Goal: Task Accomplishment & Management: Complete application form

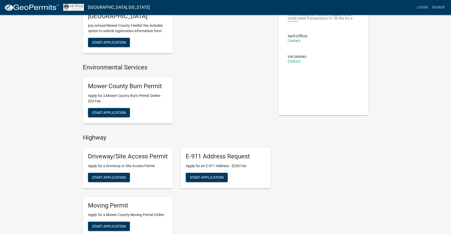
scroll to position [51, 0]
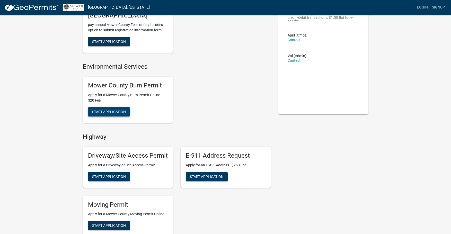
click at [111, 111] on span "Start Application" at bounding box center [109, 112] width 34 height 4
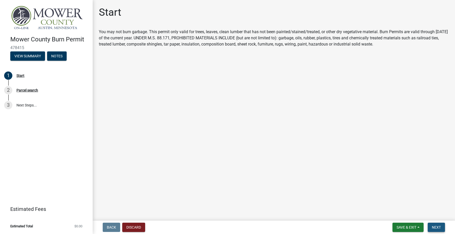
click at [437, 227] on span "Next" at bounding box center [436, 227] width 9 height 4
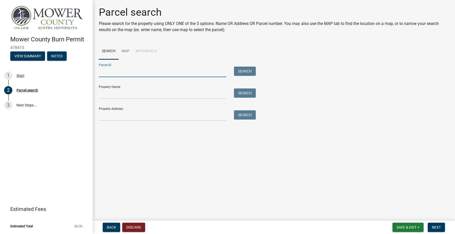
click at [111, 72] on input "Parcel ID:" at bounding box center [162, 72] width 127 height 11
paste input "25.008.0467"
type input "25.008.0467"
click at [242, 71] on button "Search" at bounding box center [245, 71] width 22 height 9
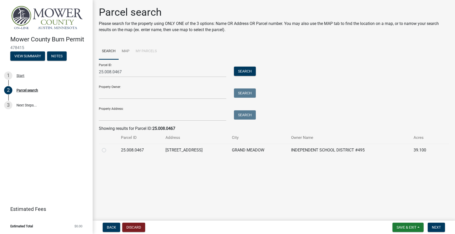
click at [108, 147] on label at bounding box center [108, 147] width 0 height 0
click at [108, 150] on input "radio" at bounding box center [109, 148] width 3 height 3
radio input "true"
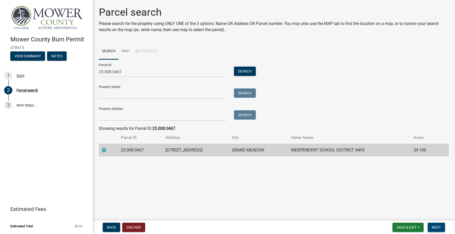
click at [433, 226] on span "Next" at bounding box center [436, 227] width 9 height 4
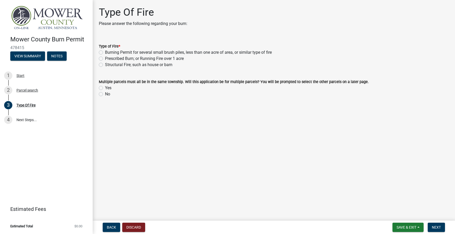
click at [105, 52] on label "Burning Permit for several small brush piles, less than one acre of area, or si…" at bounding box center [188, 52] width 167 height 6
click at [105, 52] on input "Burning Permit for several small brush piles, less than one acre of area, or si…" at bounding box center [106, 50] width 3 height 3
radio input "true"
click at [105, 94] on label "No" at bounding box center [107, 94] width 5 height 6
click at [105, 94] on input "No" at bounding box center [106, 92] width 3 height 3
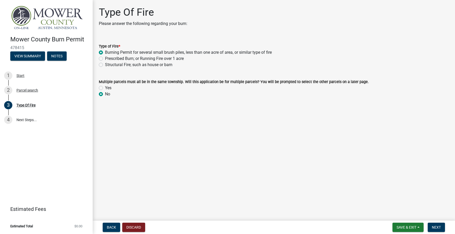
radio input "true"
click at [433, 227] on span "Next" at bounding box center [436, 227] width 9 height 4
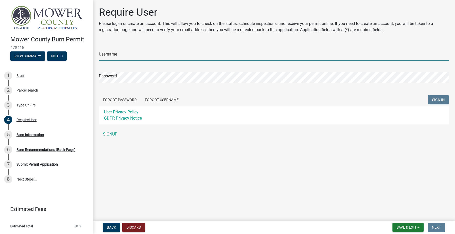
click at [116, 54] on input "Username" at bounding box center [274, 55] width 350 height 11
type input "r"
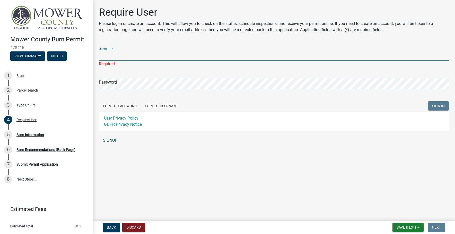
click at [112, 139] on link "SIGNUP" at bounding box center [274, 140] width 350 height 10
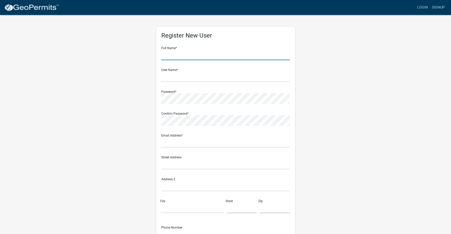
click at [183, 53] on input "text" at bounding box center [225, 55] width 129 height 11
type input "Phil Strong"
type input "S"
type input "P"
type input "pstrong"
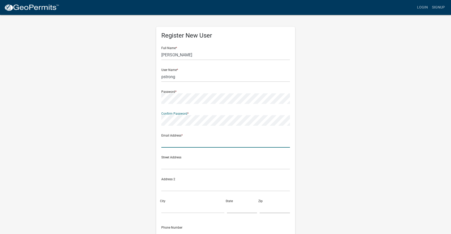
click at [170, 144] on input "text" at bounding box center [225, 142] width 129 height 11
type input "erice@gm.k12.mn.us"
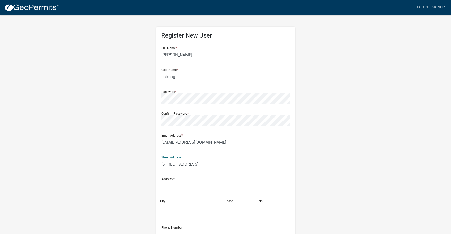
type input "710 4th Ave NE"
type input "Grand Meadow"
type input "MN"
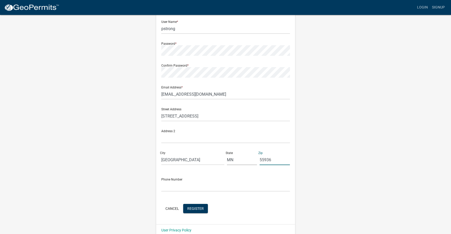
scroll to position [56, 0]
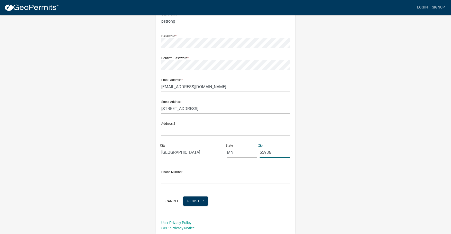
type input "55936"
click at [169, 181] on input "text" at bounding box center [225, 179] width 129 height 11
type input "5078571120"
click at [185, 202] on button "Register" at bounding box center [195, 201] width 25 height 9
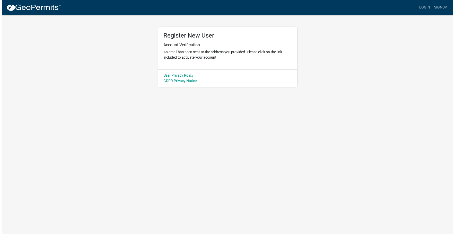
scroll to position [0, 0]
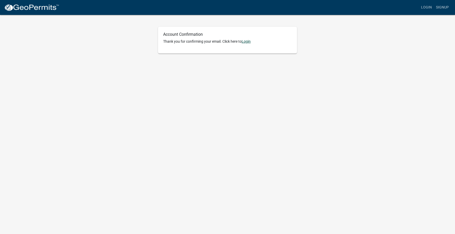
click at [247, 41] on link "Login" at bounding box center [246, 41] width 9 height 4
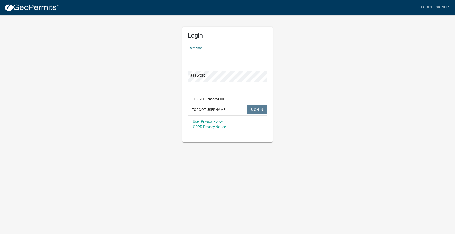
click at [209, 54] on input "Username" at bounding box center [227, 55] width 80 height 11
type input "pstrong"
click at [264, 109] on button "SIGN IN" at bounding box center [256, 109] width 21 height 9
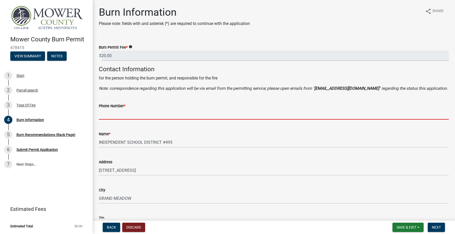
click at [130, 118] on input "Phone Number *" at bounding box center [274, 114] width 350 height 11
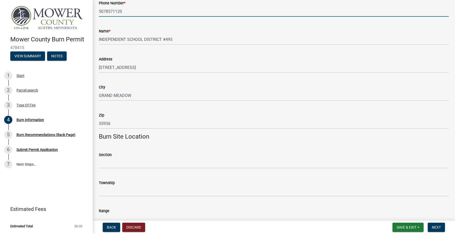
scroll to position [129, 0]
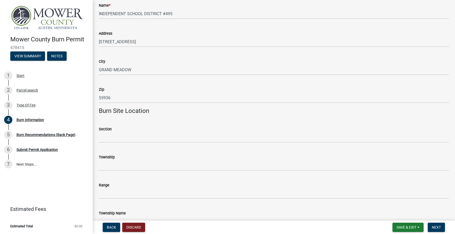
type input "5078571120"
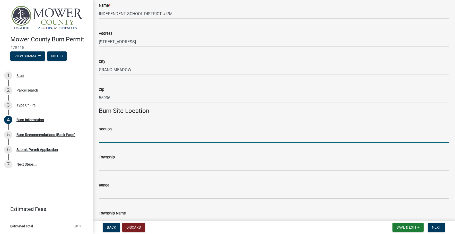
click at [106, 138] on input "Section" at bounding box center [274, 137] width 350 height 11
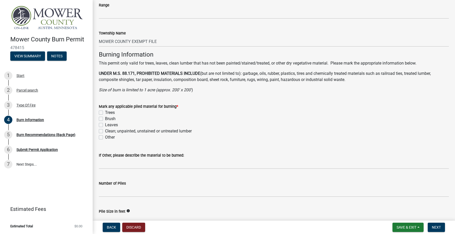
scroll to position [334, 0]
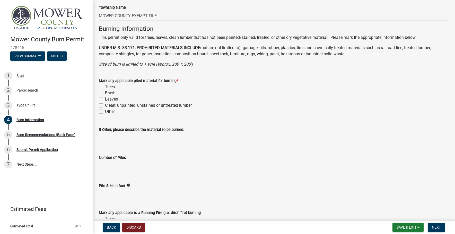
click at [105, 94] on label "Brush" at bounding box center [110, 93] width 11 height 6
click at [105, 93] on input "Brush" at bounding box center [106, 91] width 3 height 3
checkbox input "true"
checkbox input "false"
checkbox input "true"
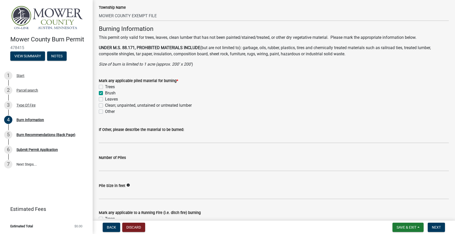
checkbox input "false"
click at [105, 99] on label "Leaves" at bounding box center [111, 99] width 13 height 6
click at [105, 99] on input "Leaves" at bounding box center [106, 97] width 3 height 3
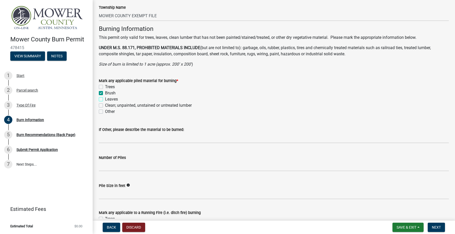
checkbox input "true"
checkbox input "false"
checkbox input "true"
checkbox input "false"
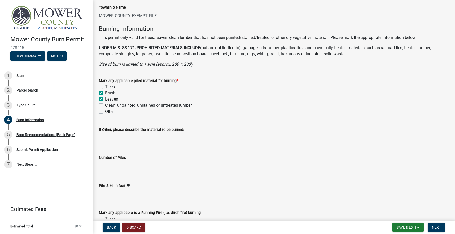
checkbox input "false"
click at [105, 104] on label "Clean; unpainted, unstained or untreated lumber" at bounding box center [148, 105] width 87 height 6
click at [105, 104] on input "Clean; unpainted, unstained or untreated lumber" at bounding box center [106, 103] width 3 height 3
checkbox input "true"
checkbox input "false"
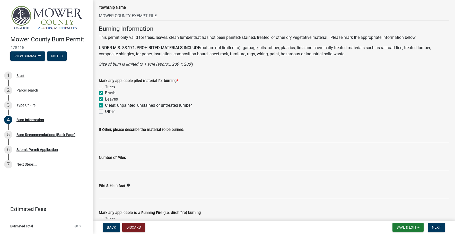
checkbox input "true"
checkbox input "false"
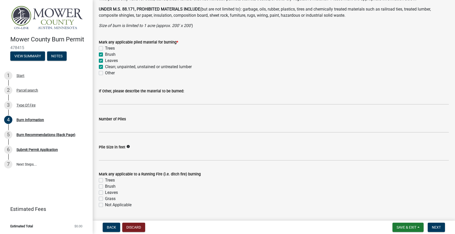
scroll to position [386, 0]
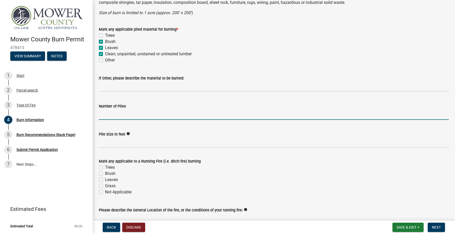
click at [114, 117] on input "Number of Piles" at bounding box center [274, 114] width 350 height 11
type input "1"
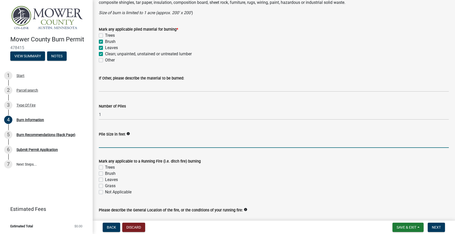
click at [112, 146] on input "Pile Size in feet" at bounding box center [274, 142] width 350 height 11
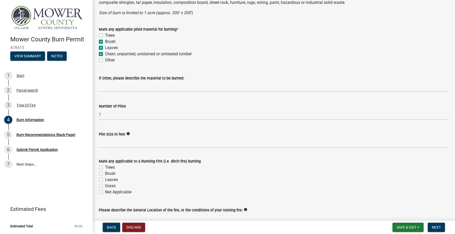
click at [126, 134] on icon "info" at bounding box center [128, 134] width 4 height 4
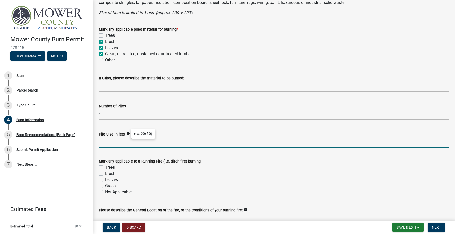
click at [109, 143] on input "Pile Size in feet" at bounding box center [274, 142] width 350 height 11
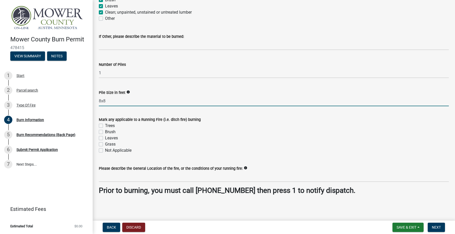
scroll to position [428, 0]
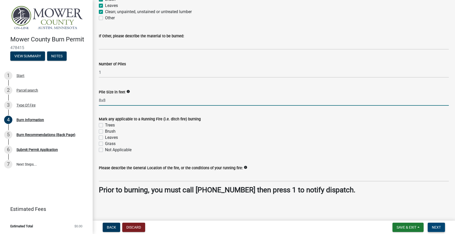
type input "8x8"
click at [439, 228] on span "Next" at bounding box center [436, 227] width 9 height 4
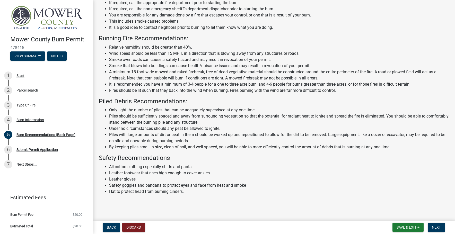
scroll to position [45, 0]
click at [434, 228] on span "Next" at bounding box center [436, 227] width 9 height 4
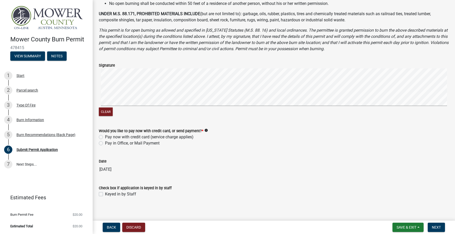
scroll to position [164, 0]
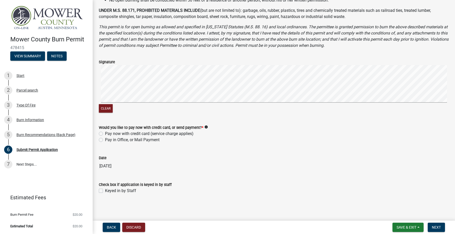
click at [105, 133] on label "Pay now with credit card (service charge applies)" at bounding box center [149, 134] width 88 height 6
click at [105, 133] on input "Pay now with credit card (service charge applies)" at bounding box center [106, 132] width 3 height 3
radio input "true"
click at [439, 227] on span "Next" at bounding box center [436, 227] width 9 height 4
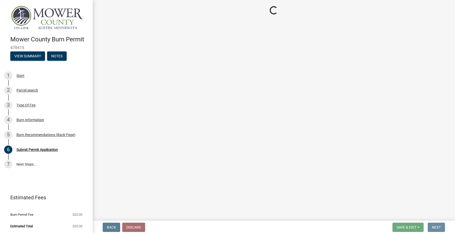
scroll to position [0, 0]
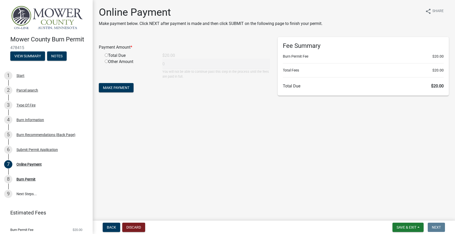
click at [106, 56] on input "radio" at bounding box center [106, 54] width 3 height 3
radio input "true"
type input "20"
click at [114, 87] on span "Make Payment" at bounding box center [116, 88] width 26 height 4
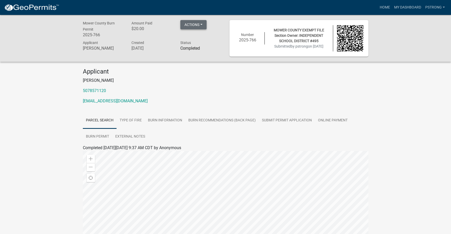
click at [204, 24] on button "Actions" at bounding box center [193, 24] width 26 height 9
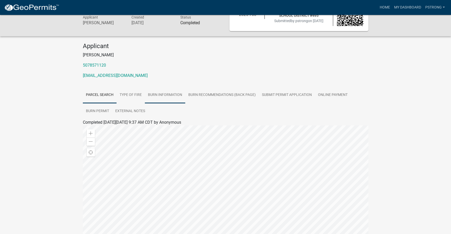
scroll to position [26, 0]
click at [101, 109] on link "Burn Permit" at bounding box center [97, 111] width 29 height 16
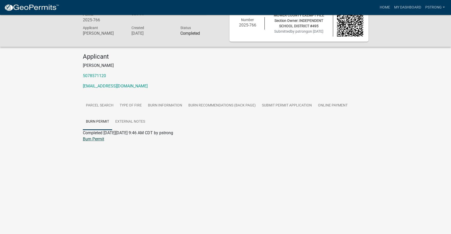
click at [91, 139] on link "Burn Permit" at bounding box center [93, 139] width 21 height 5
click at [436, 6] on link "pstrong" at bounding box center [435, 8] width 24 height 10
click at [417, 39] on link "Logout" at bounding box center [426, 38] width 41 height 12
